Goal: Navigation & Orientation: Understand site structure

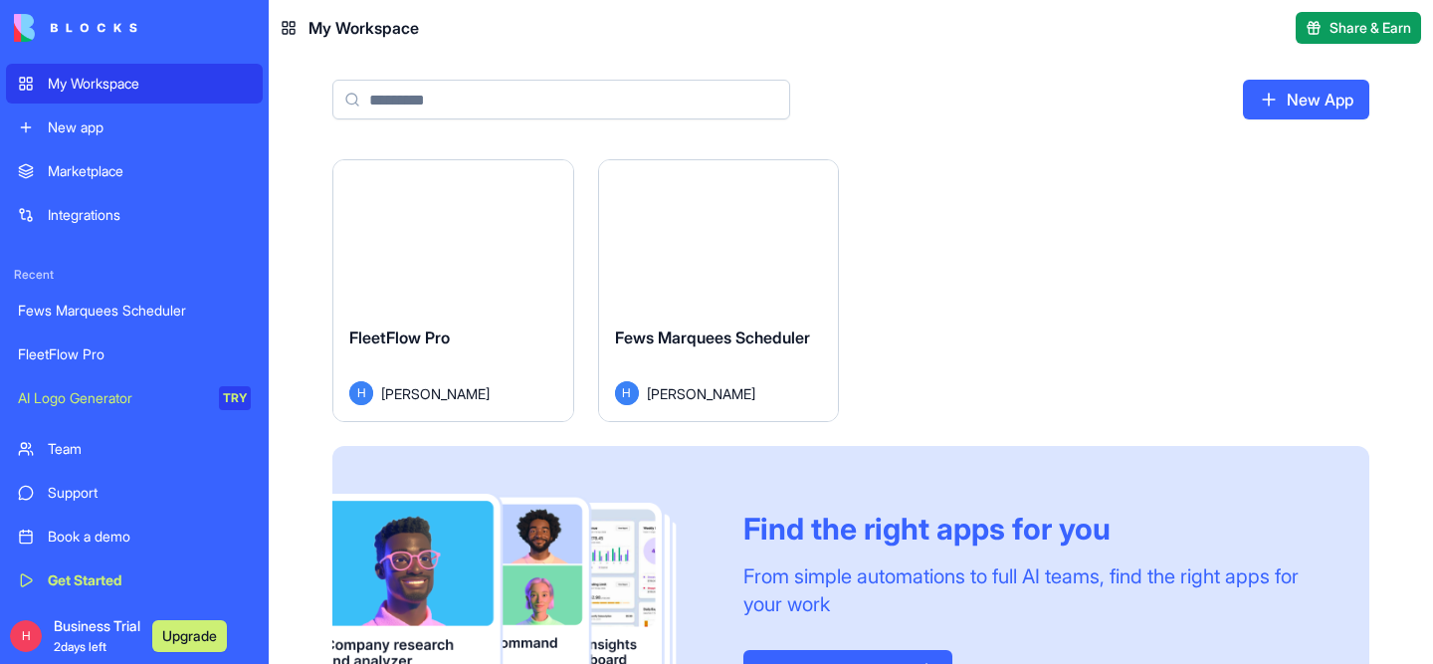
click at [438, 354] on div "FleetFlow Pro" at bounding box center [453, 353] width 208 height 56
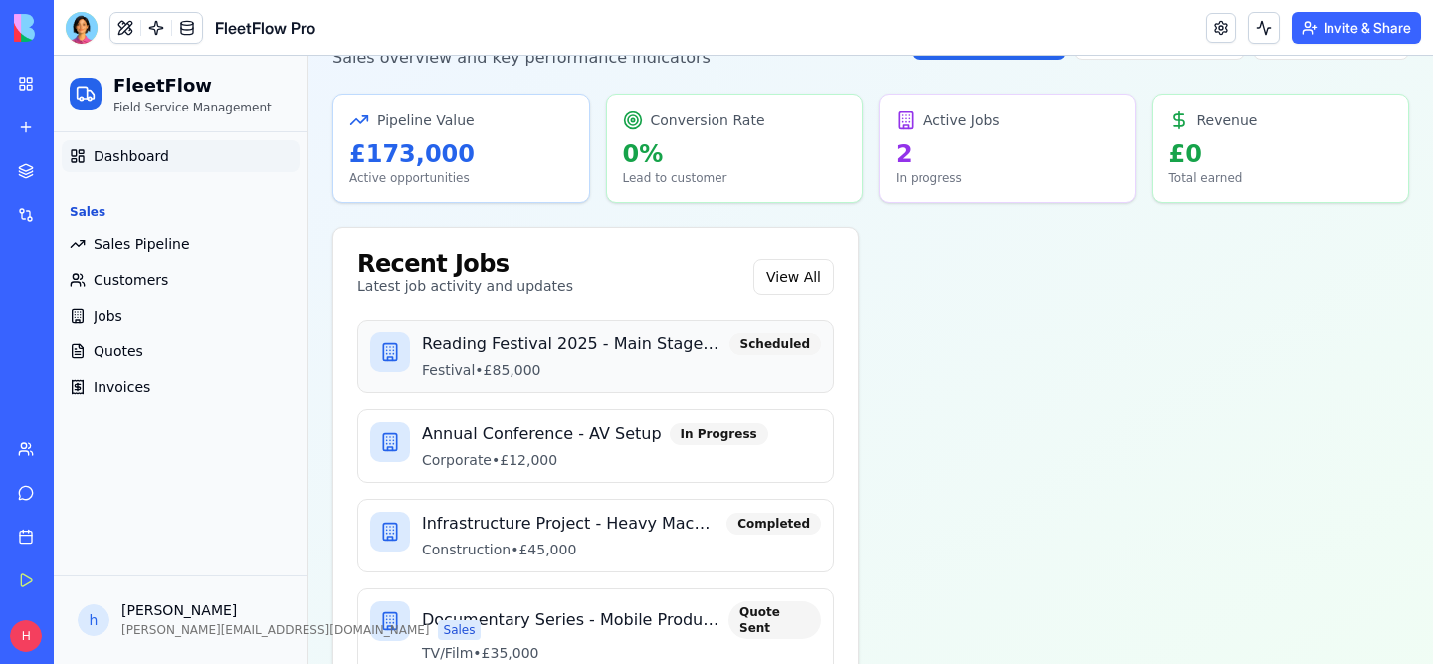
scroll to position [73, 0]
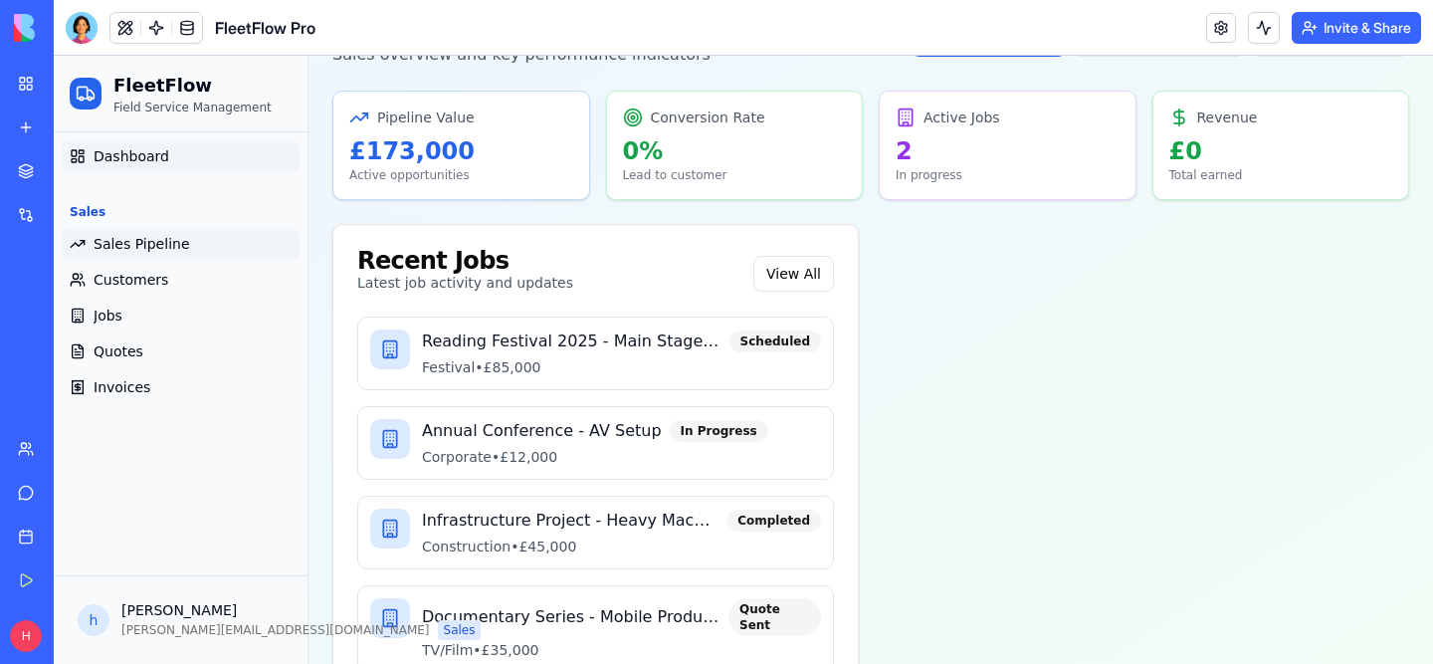
click at [117, 237] on span "Sales Pipeline" at bounding box center [142, 244] width 97 height 20
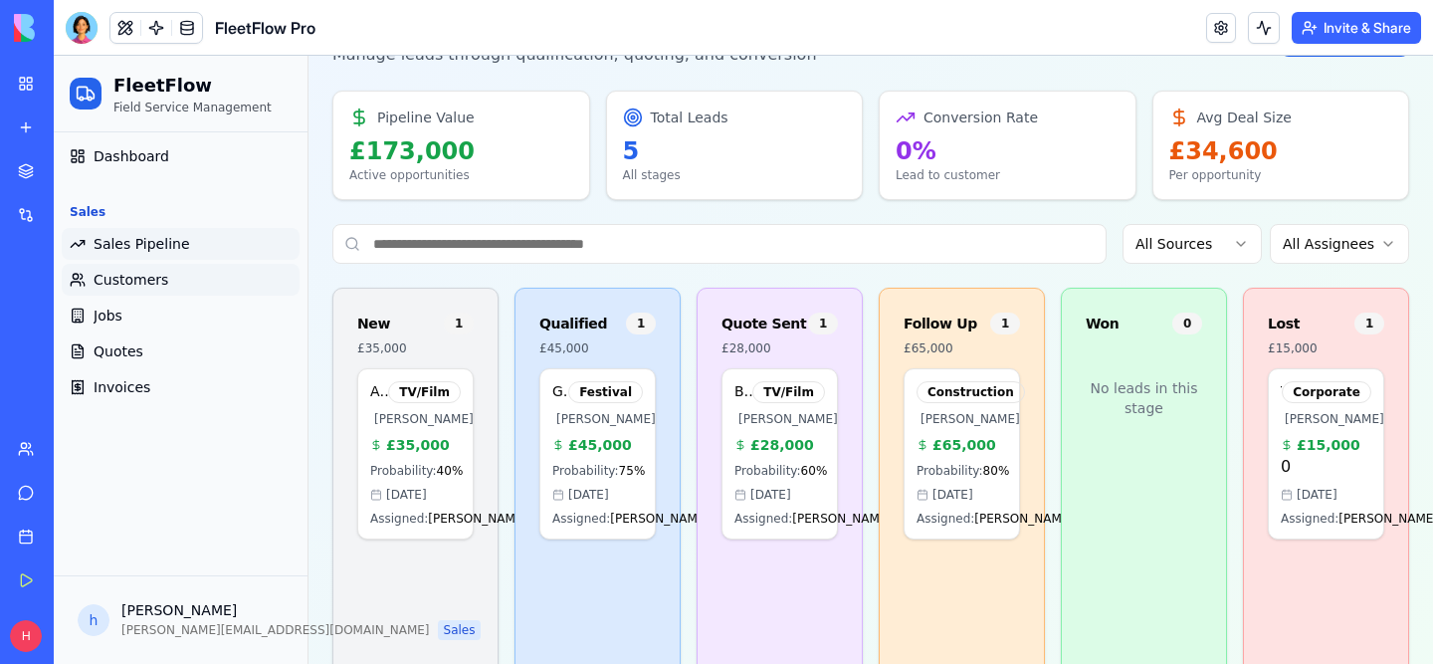
click at [123, 291] on link "Customers" at bounding box center [181, 280] width 238 height 32
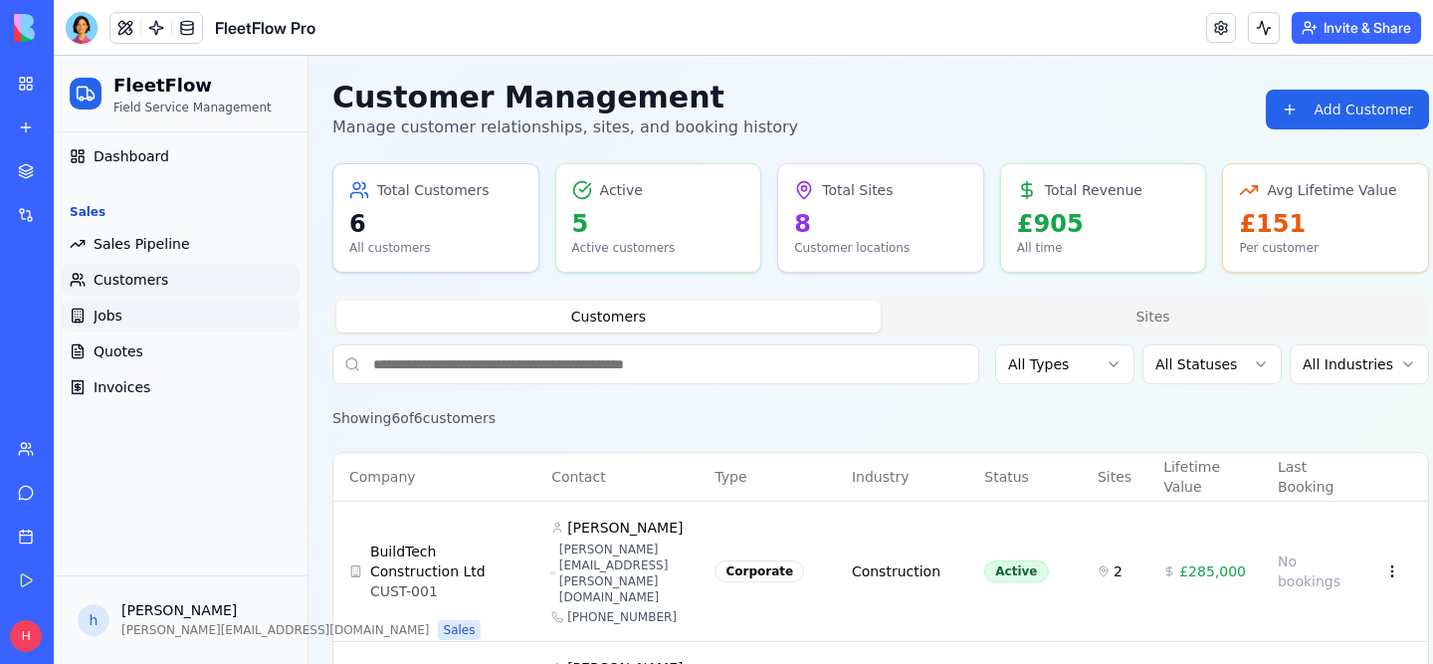
click at [128, 310] on link "Jobs" at bounding box center [181, 316] width 238 height 32
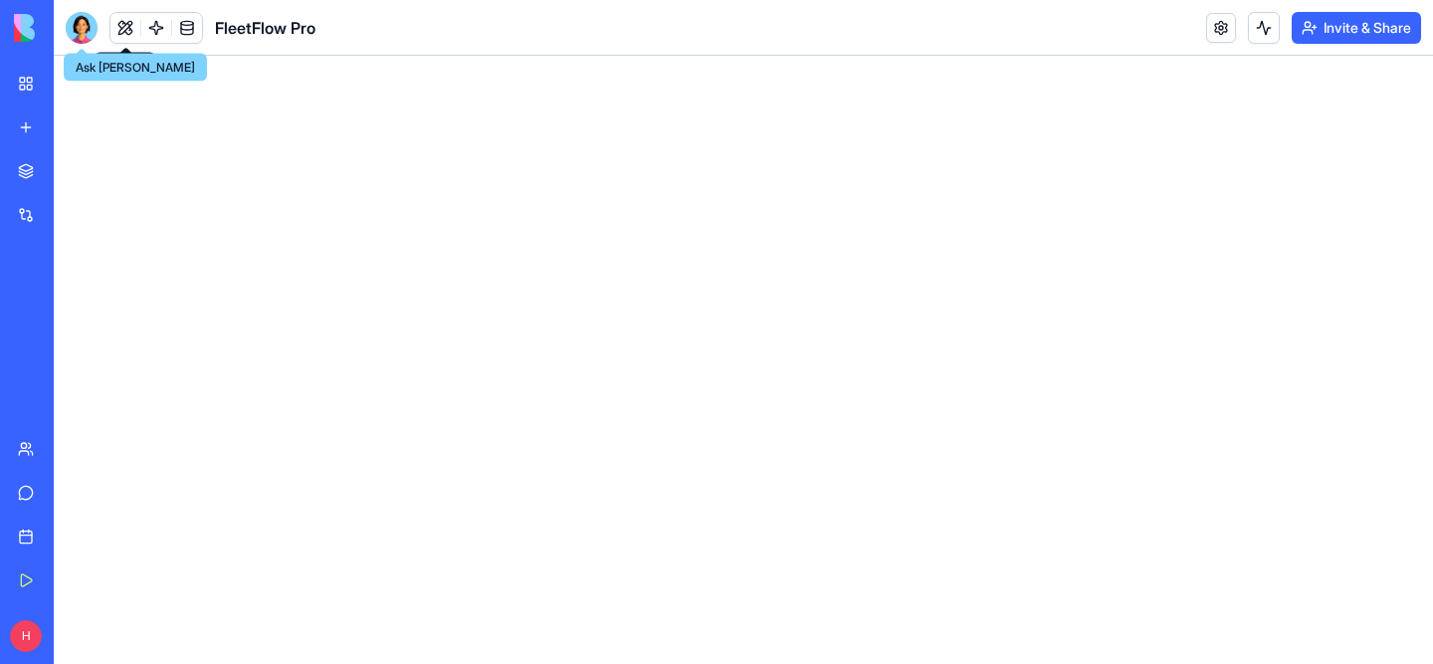
click at [93, 29] on div at bounding box center [82, 28] width 32 height 32
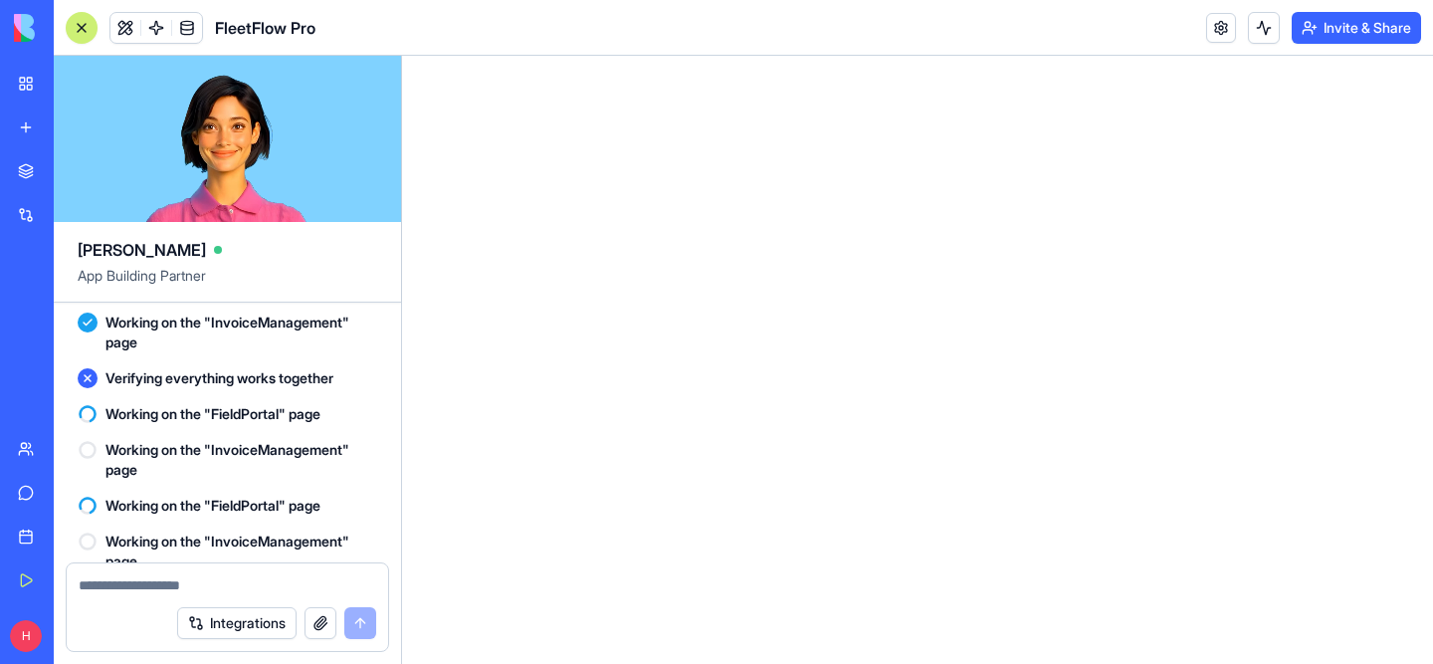
scroll to position [16575, 0]
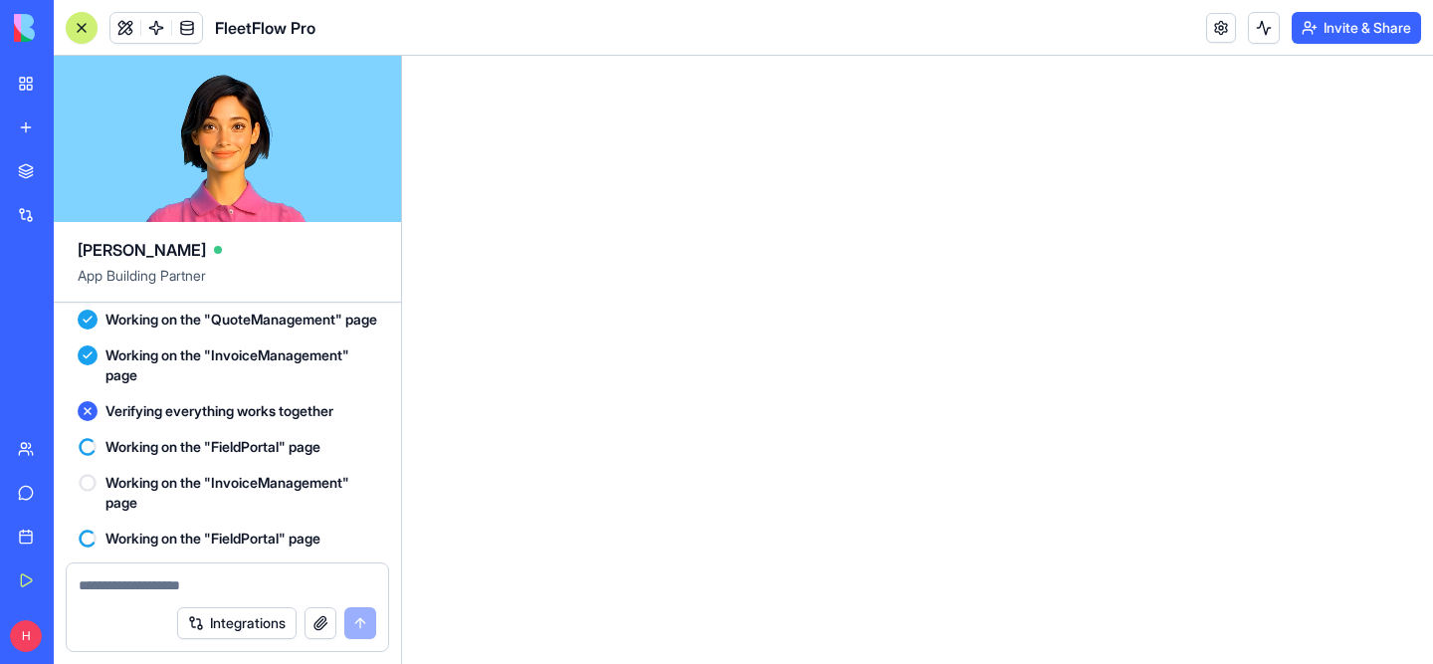
click at [1210, 34] on link at bounding box center [1221, 28] width 30 height 30
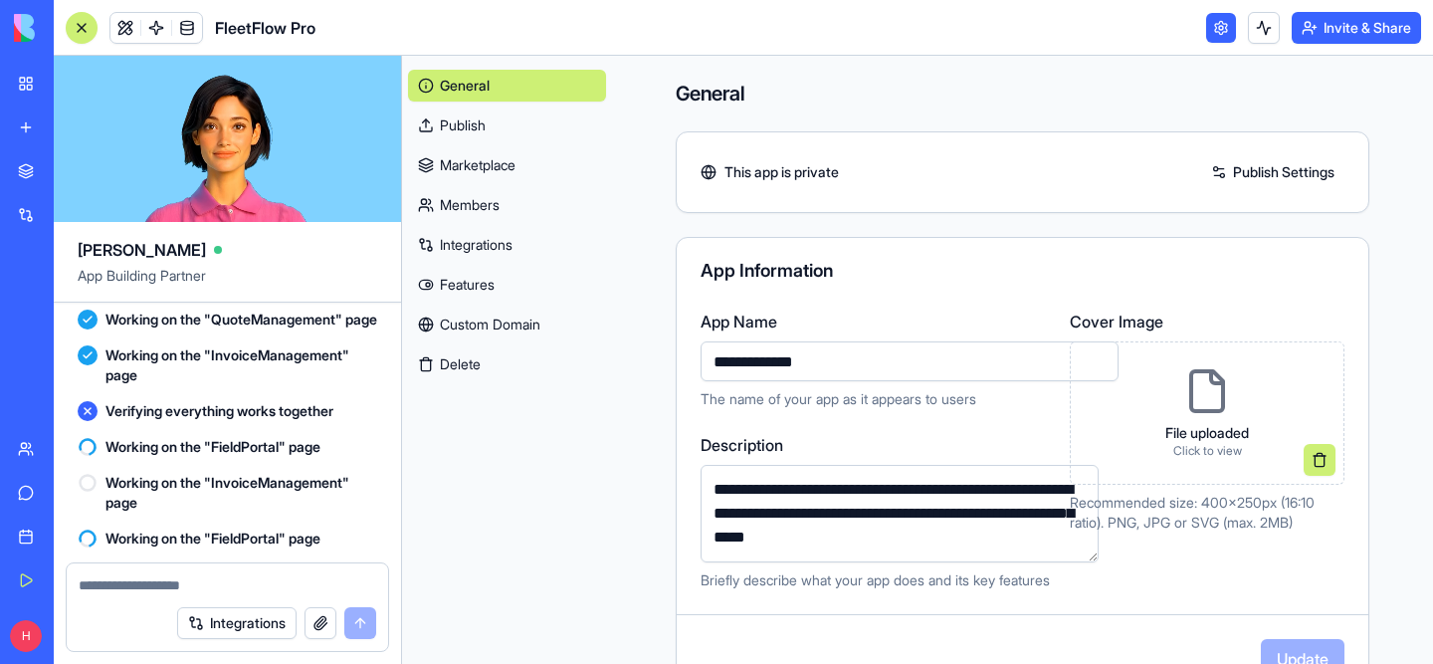
click at [1210, 34] on link at bounding box center [1221, 28] width 30 height 30
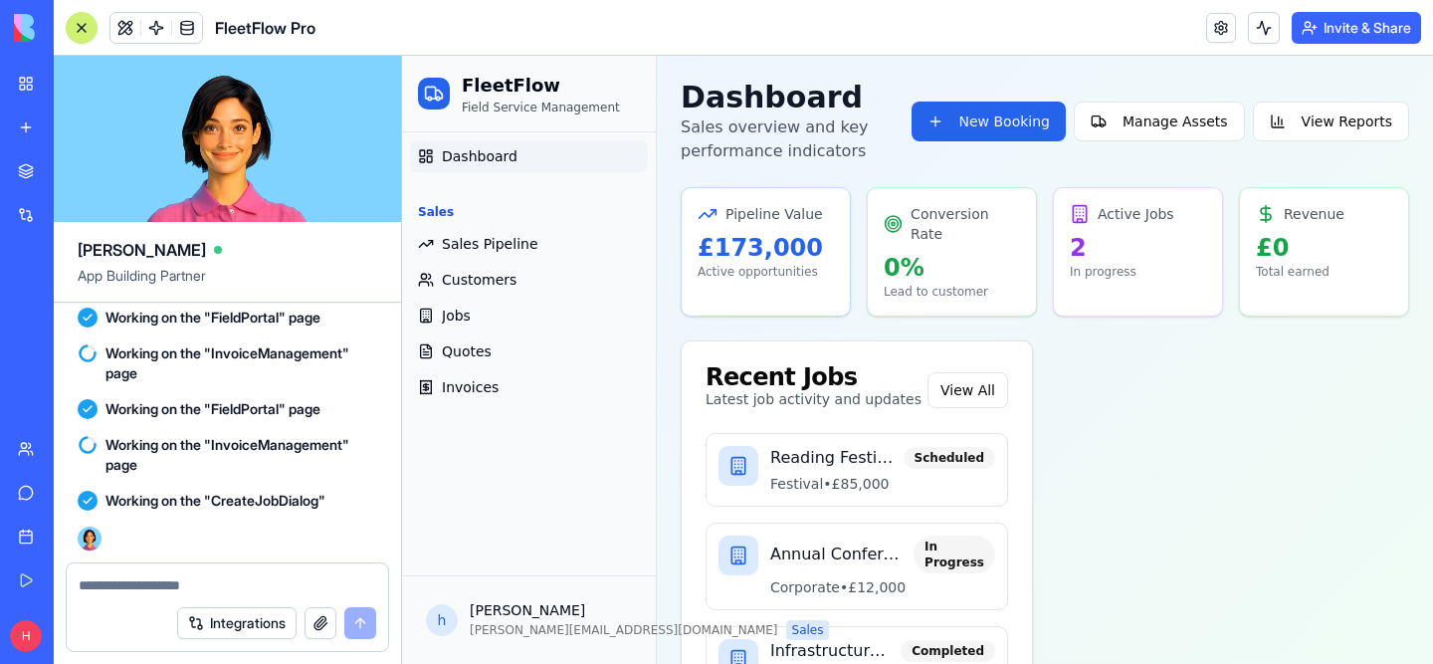
scroll to position [17491, 0]
click at [148, 264] on div "[PERSON_NAME] App Building Partner" at bounding box center [227, 262] width 347 height 81
click at [1221, 34] on link at bounding box center [1221, 28] width 30 height 30
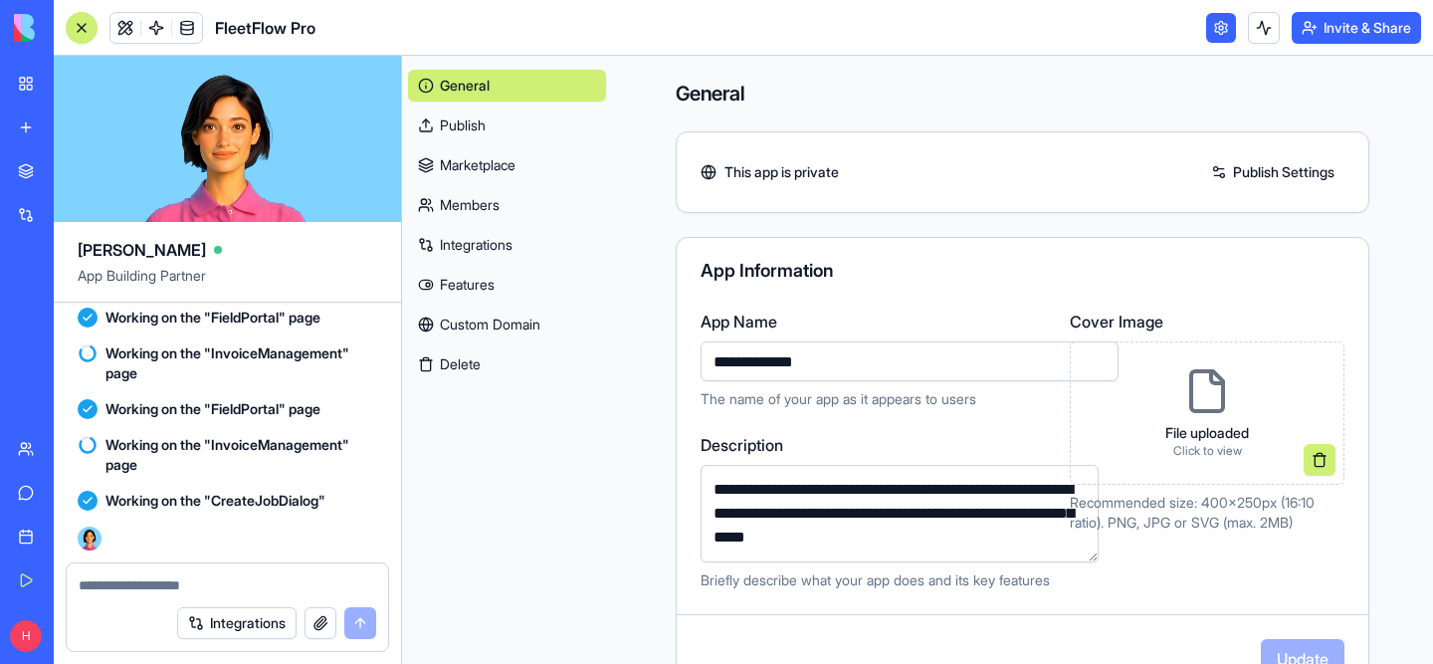
click at [493, 175] on link "Marketplace" at bounding box center [507, 165] width 198 height 32
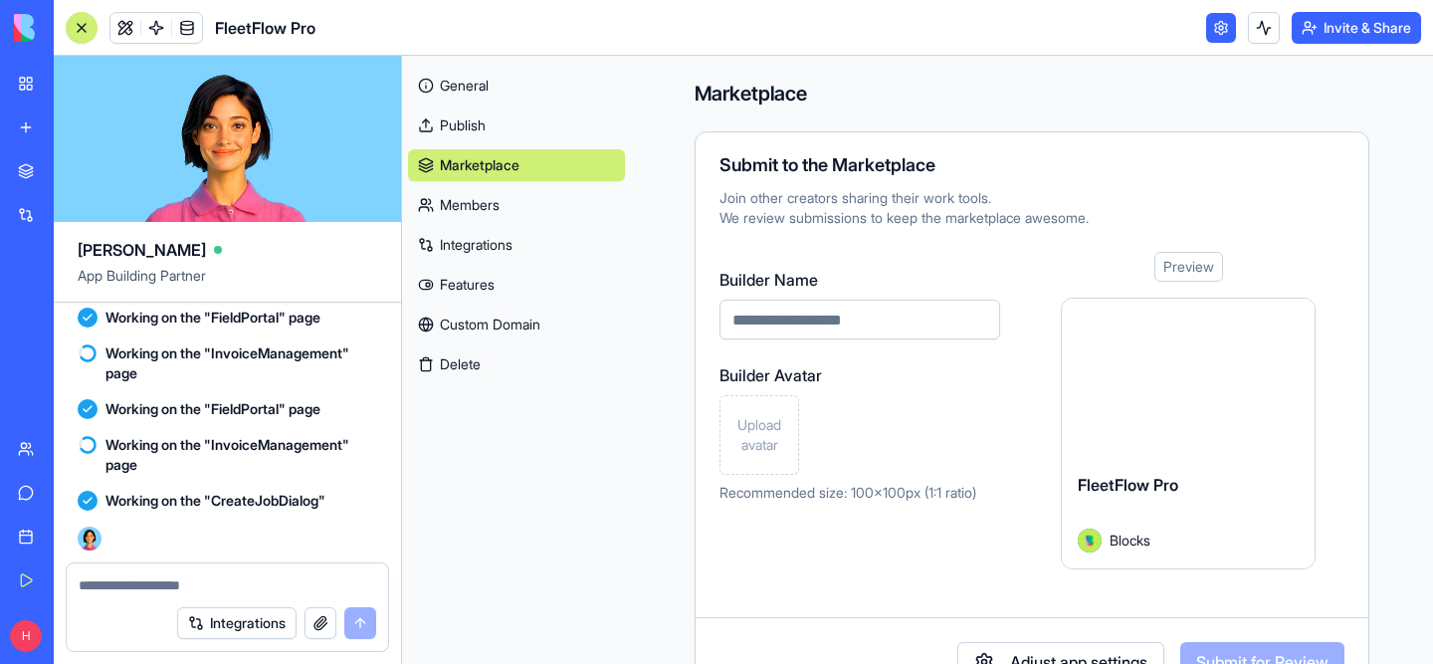
click at [482, 212] on link "Members" at bounding box center [516, 205] width 217 height 32
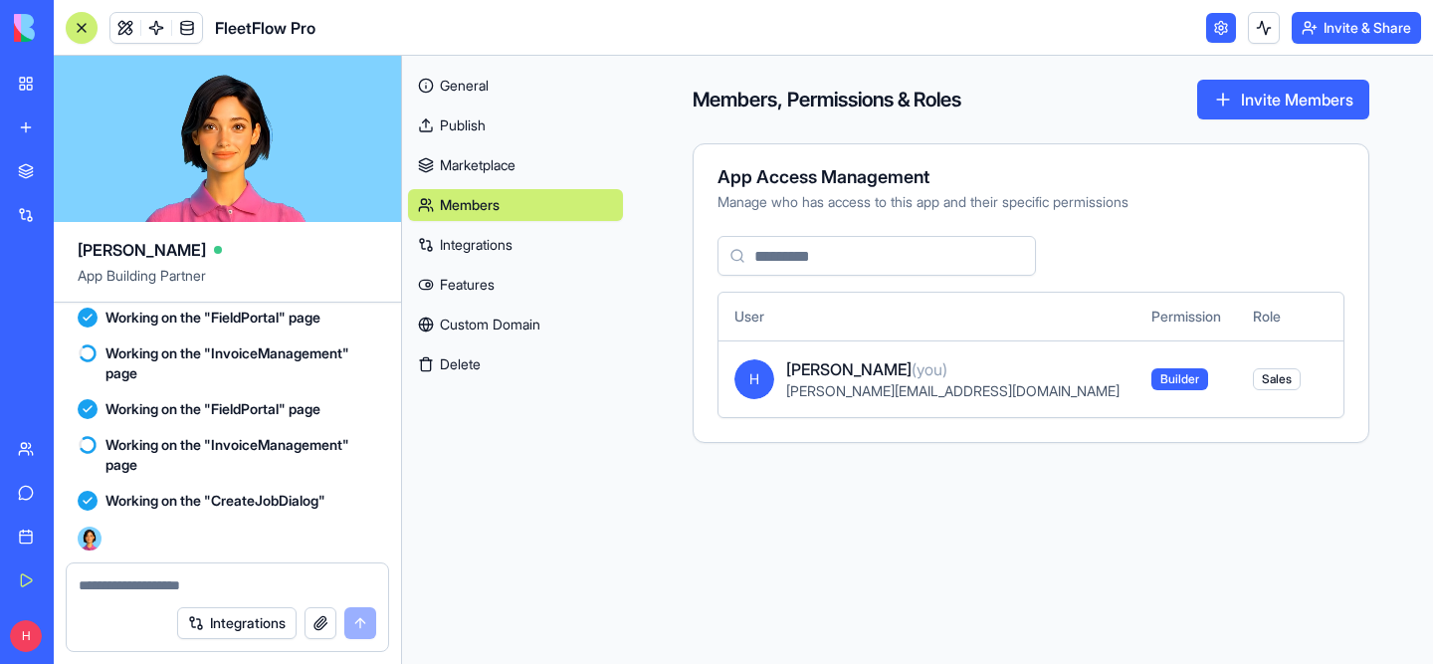
click at [518, 248] on link "Integrations" at bounding box center [515, 245] width 215 height 32
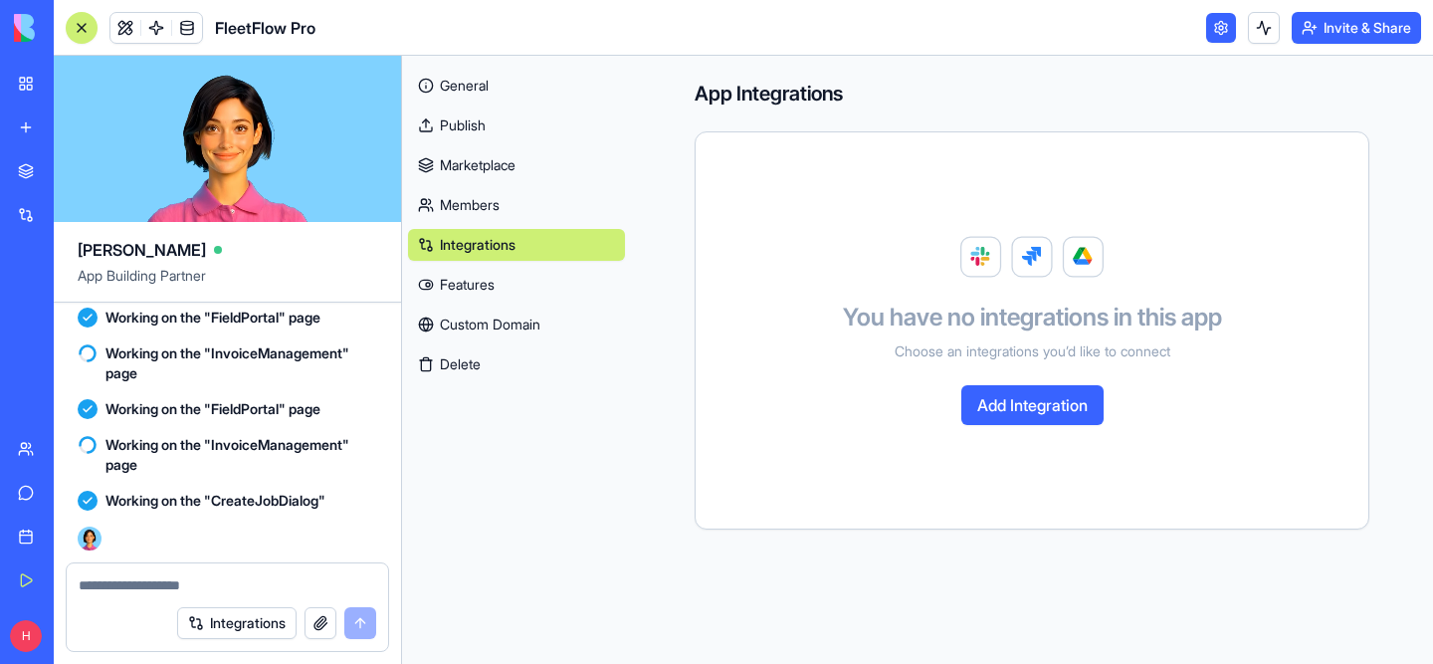
click at [515, 286] on link "Features" at bounding box center [516, 285] width 217 height 32
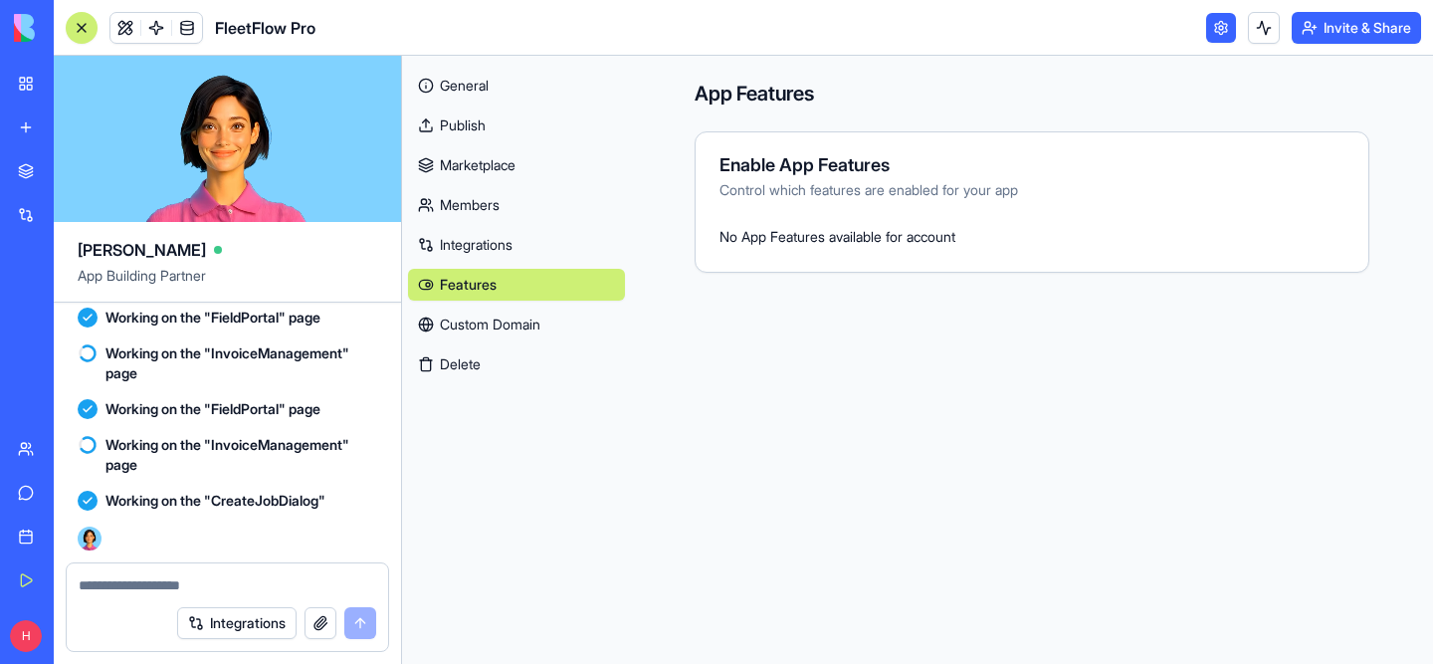
click at [534, 155] on link "Marketplace" at bounding box center [516, 165] width 217 height 32
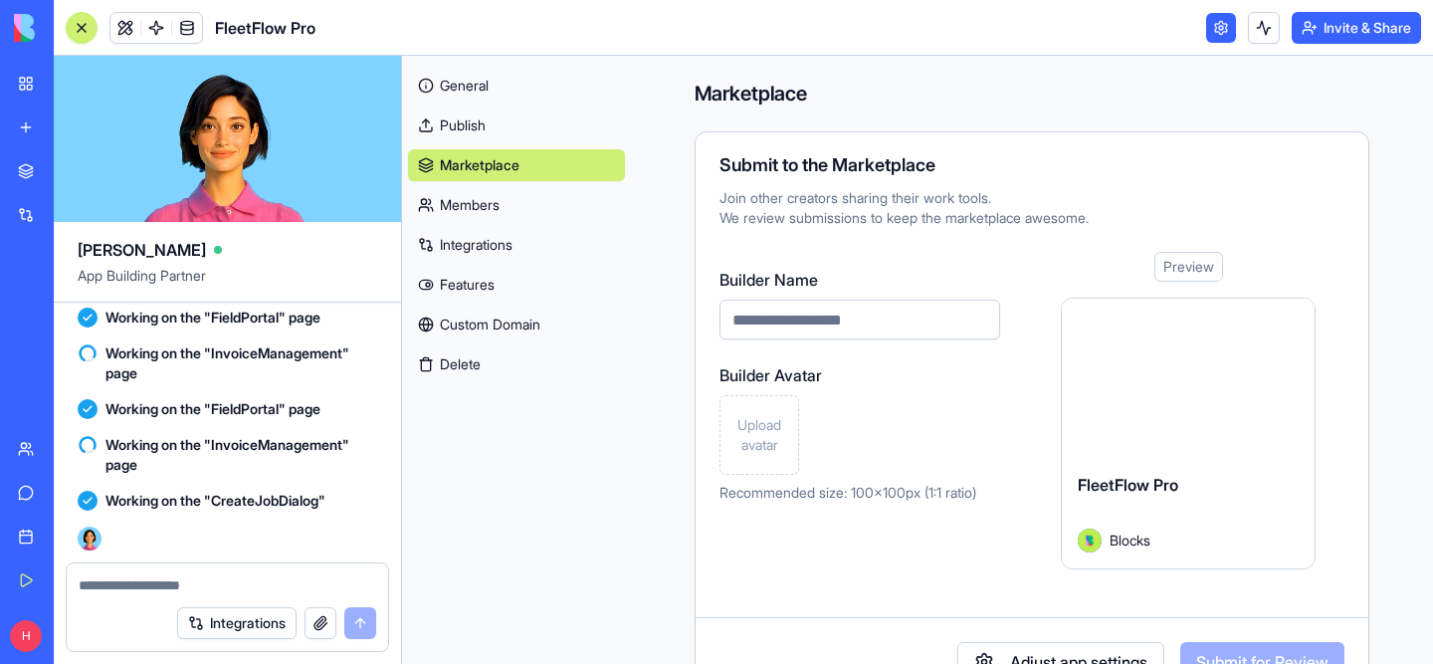
click at [512, 73] on link "General" at bounding box center [516, 86] width 217 height 32
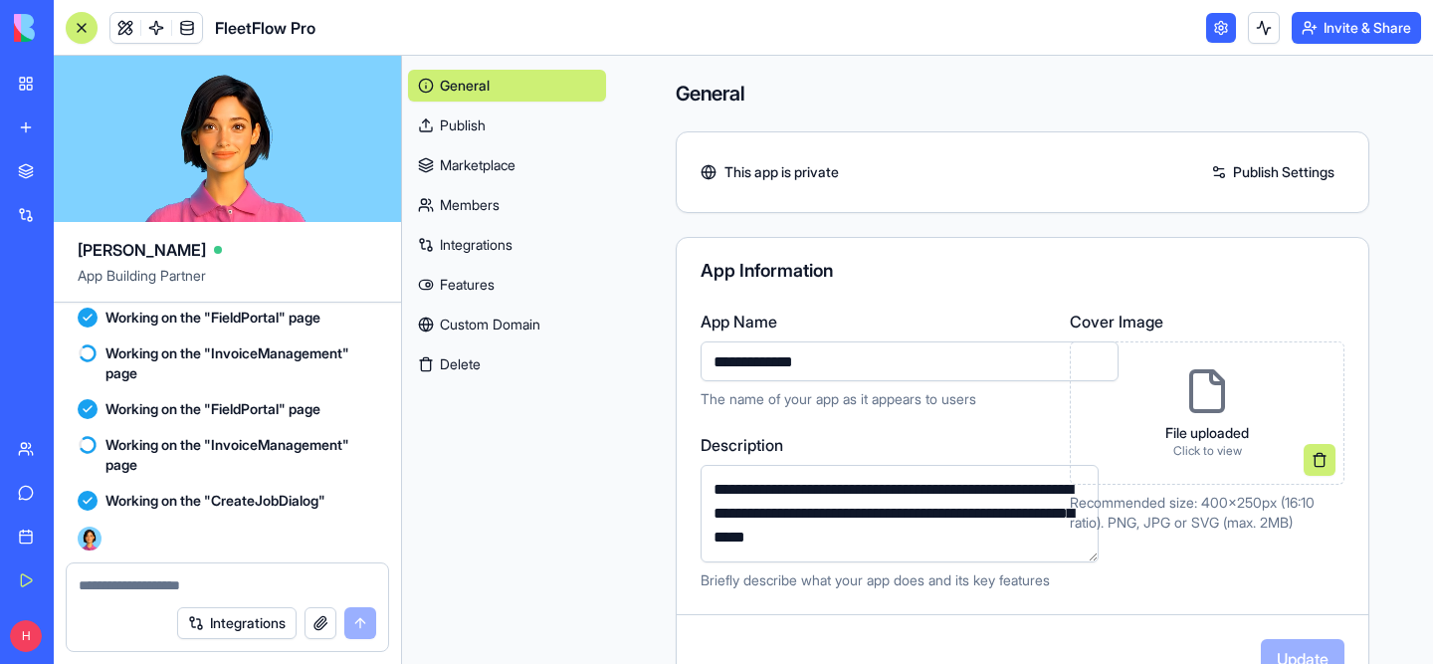
click at [1210, 27] on link at bounding box center [1221, 28] width 30 height 30
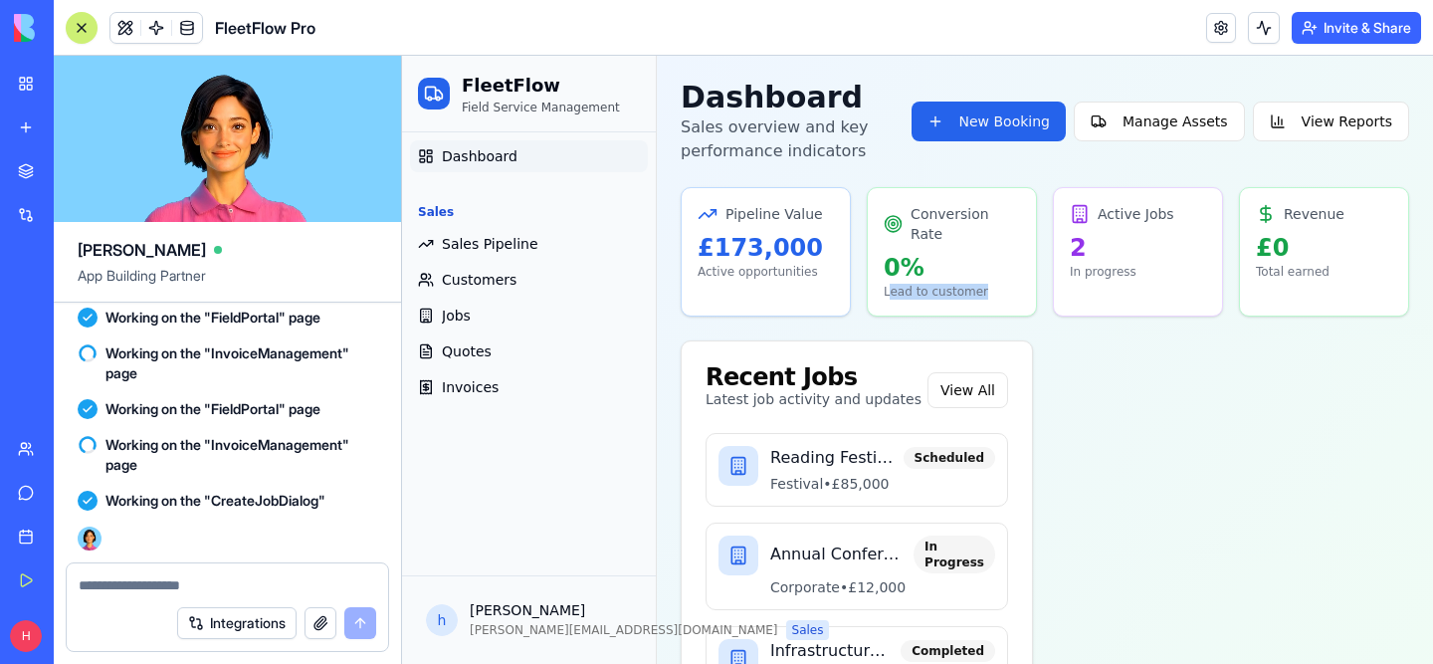
drag, startPoint x: 889, startPoint y: 272, endPoint x: 982, endPoint y: 272, distance: 93.5
click at [982, 284] on p "Lead to customer" at bounding box center [952, 292] width 136 height 16
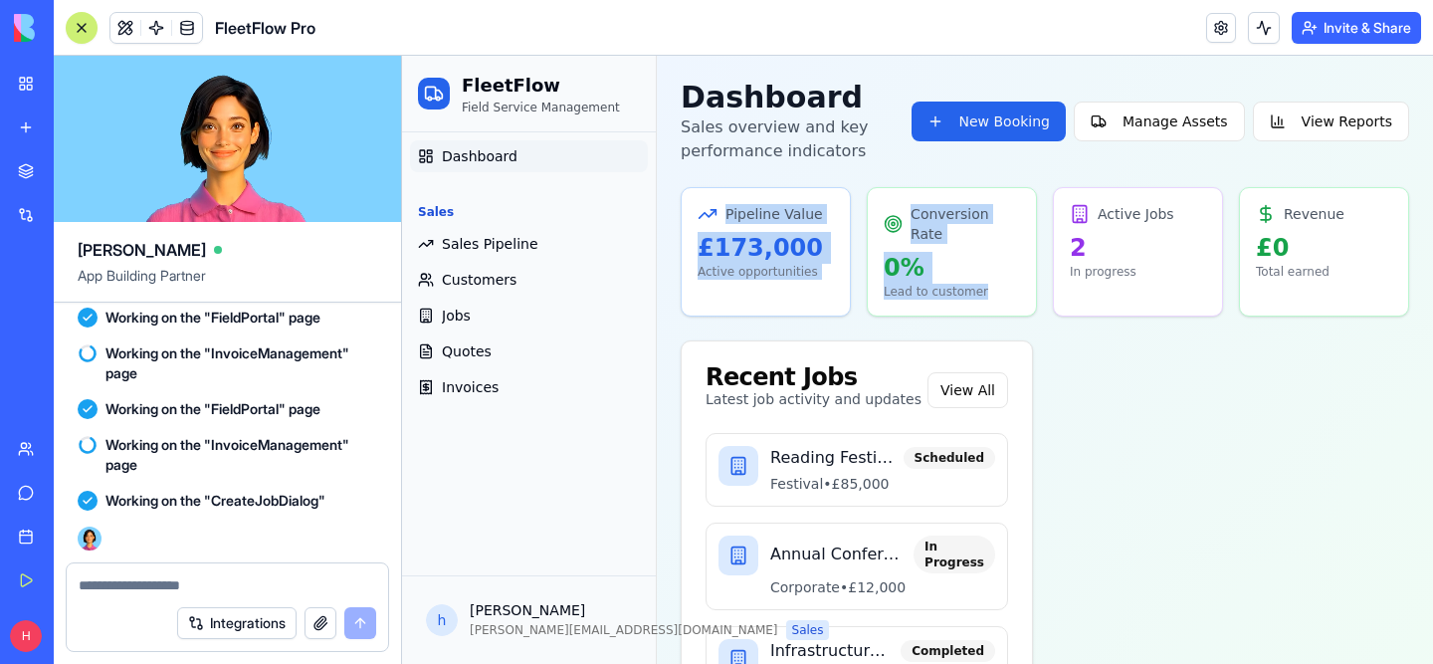
drag, startPoint x: 982, startPoint y: 265, endPoint x: 686, endPoint y: 211, distance: 301.4
click at [685, 212] on div "Pipeline Value £173,000 Active opportunities Conversion Rate 0 % Lead to custom…" at bounding box center [1045, 251] width 728 height 129
click at [910, 252] on p "0 %" at bounding box center [952, 268] width 136 height 32
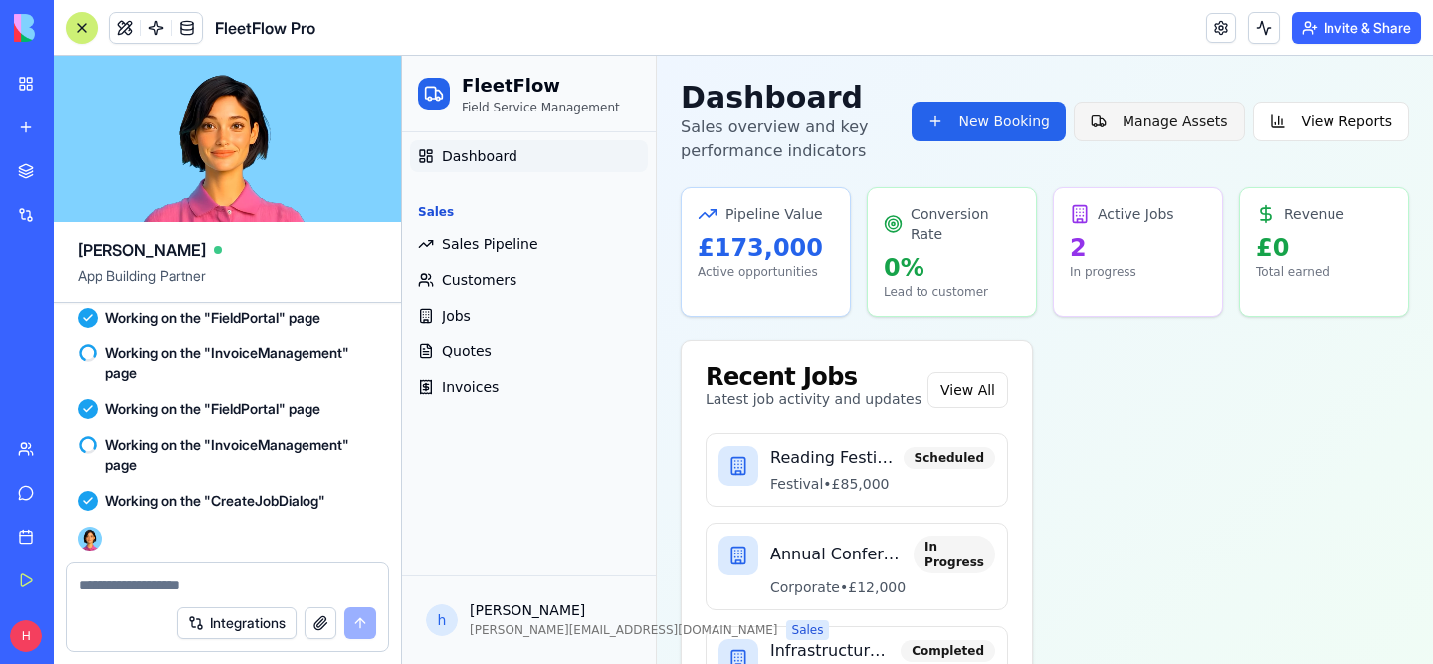
click at [1177, 119] on button "Manage Assets" at bounding box center [1159, 121] width 171 height 40
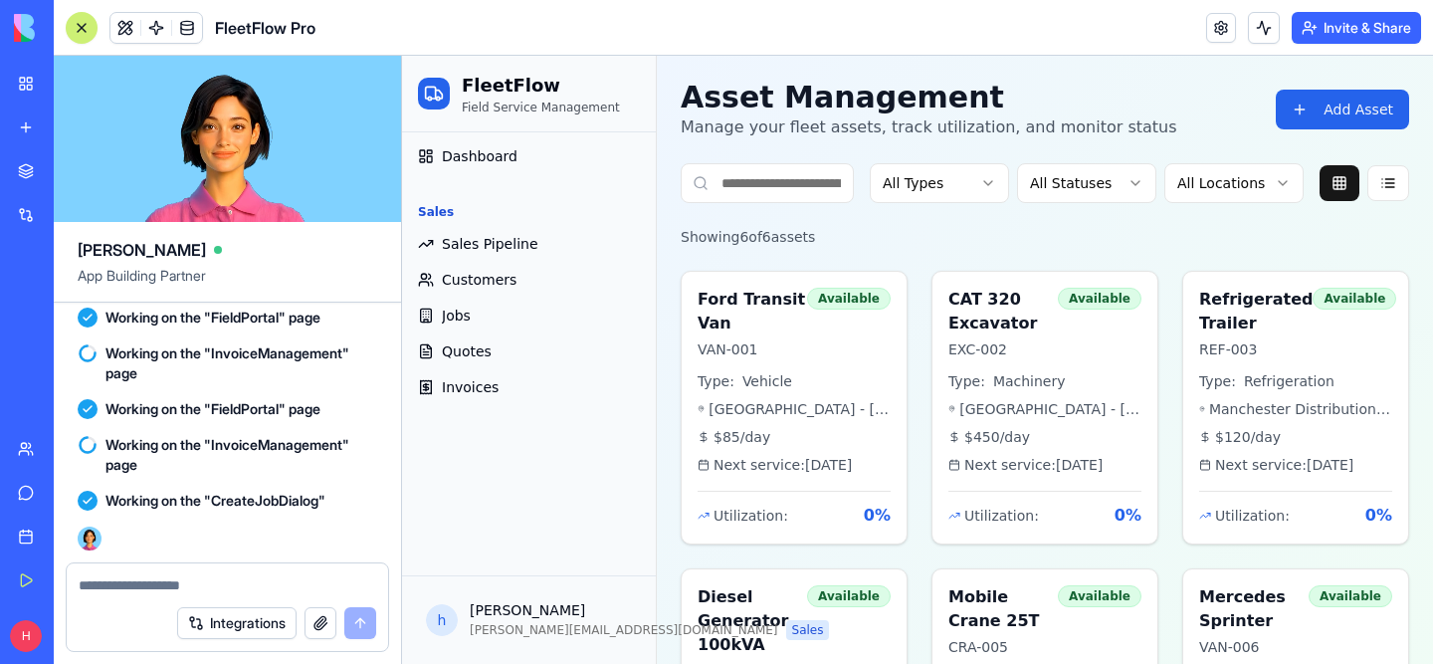
scroll to position [17301, 0]
click at [218, 200] on span "Verifying everything works together" at bounding box center [219, 190] width 228 height 20
